Goal: Task Accomplishment & Management: Use online tool/utility

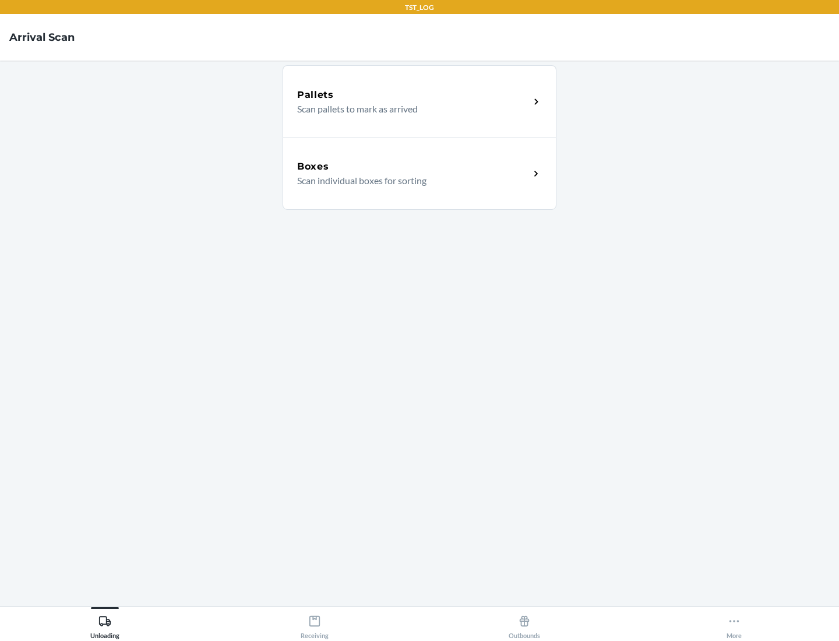
click at [413, 167] on div "Boxes" at bounding box center [413, 167] width 233 height 14
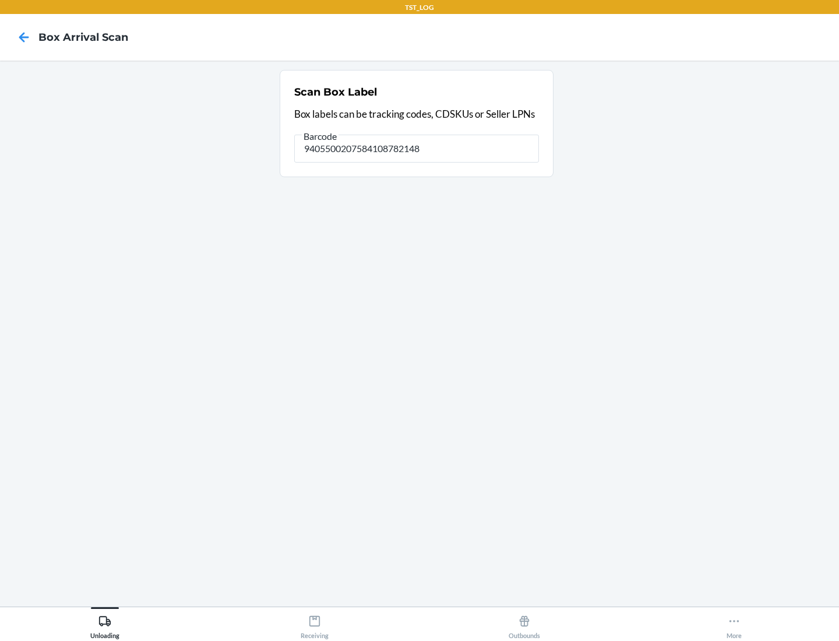
type input "9405500207584108782148"
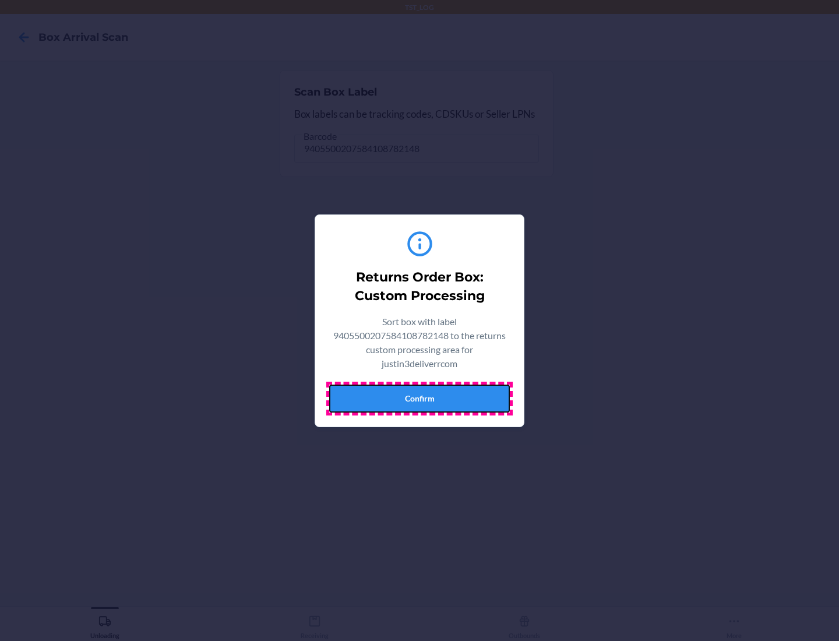
click at [420, 398] on button "Confirm" at bounding box center [419, 399] width 181 height 28
